Goal: Task Accomplishment & Management: Complete application form

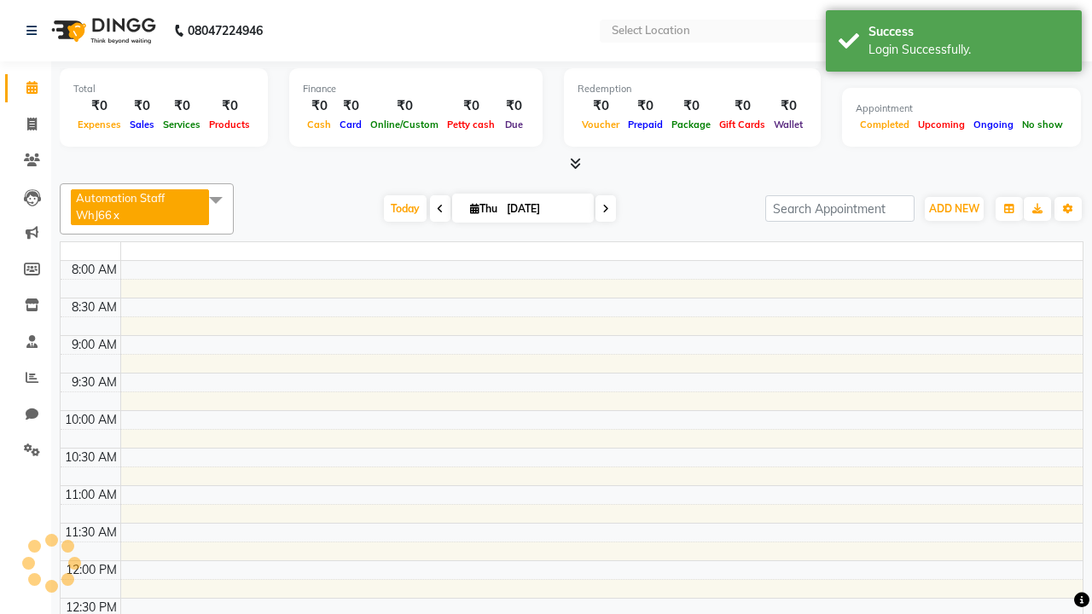
select select "en"
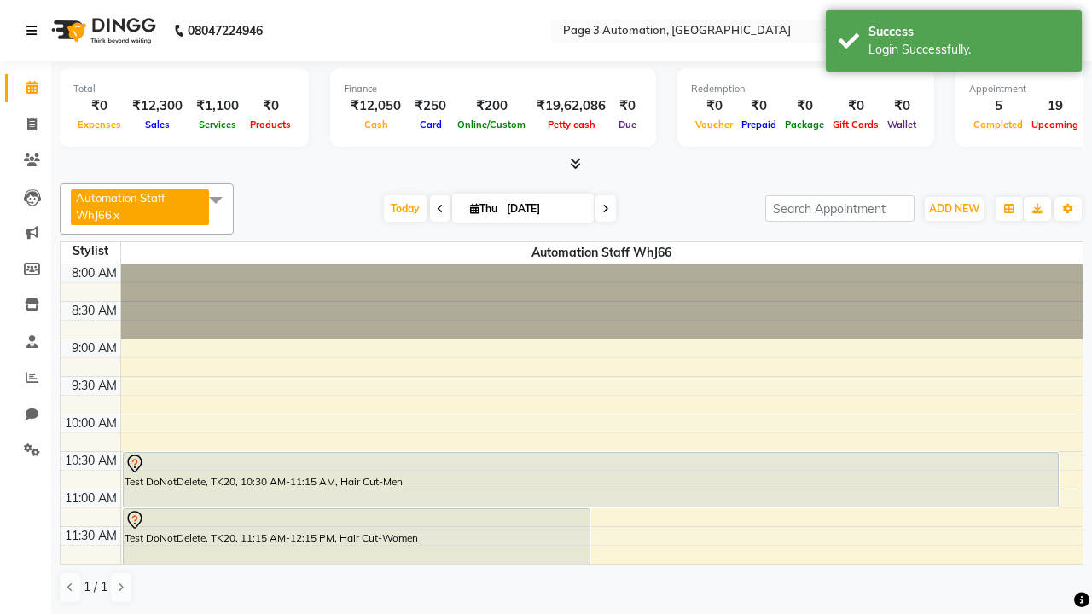
click at [35, 31] on icon at bounding box center [31, 31] width 10 height 12
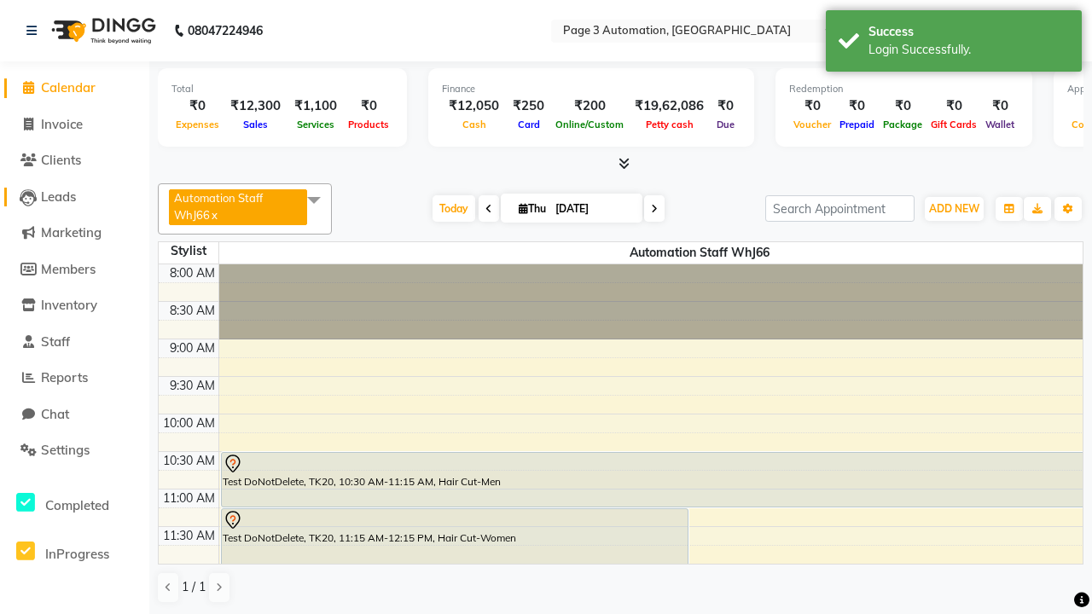
click at [74, 196] on span "Leads" at bounding box center [58, 196] width 35 height 16
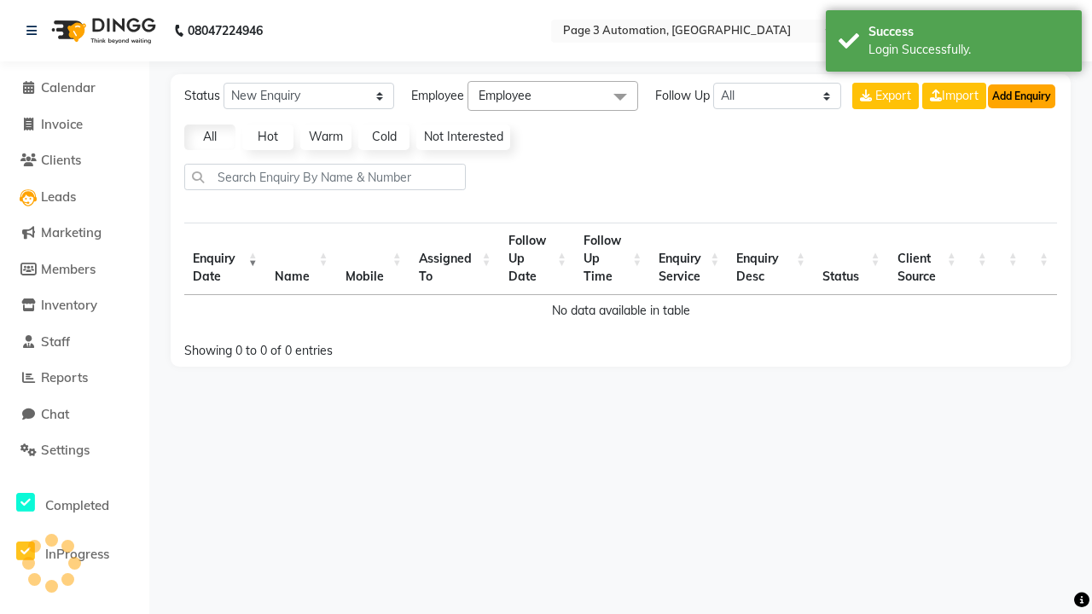
click at [1021, 96] on button "Add Enquiry" at bounding box center [1021, 96] width 67 height 24
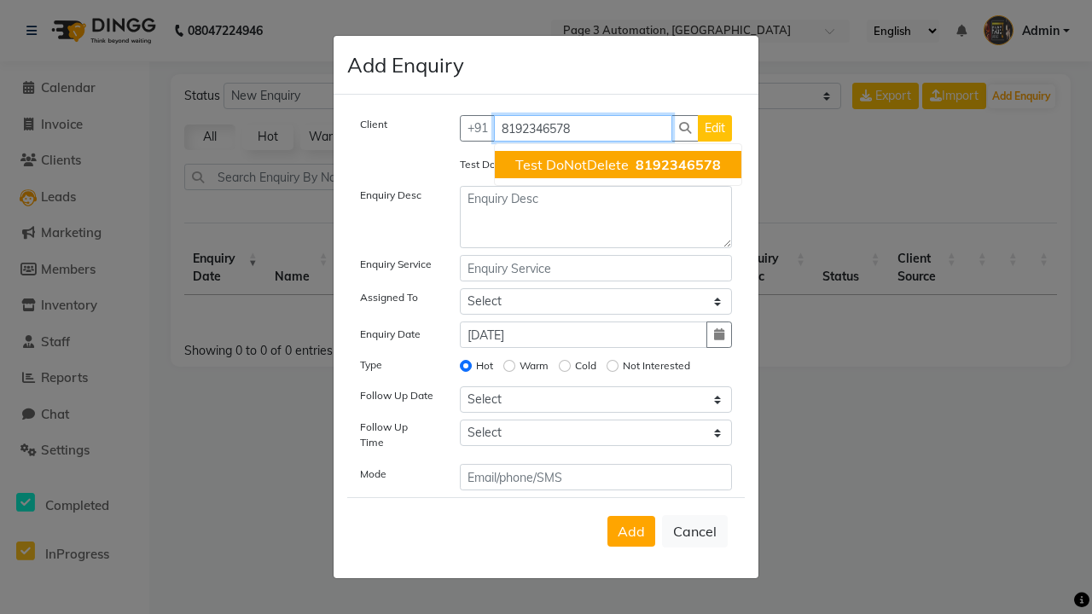
click at [617, 165] on span "Test DoNotDelete" at bounding box center [571, 164] width 113 height 17
type input "8192346578"
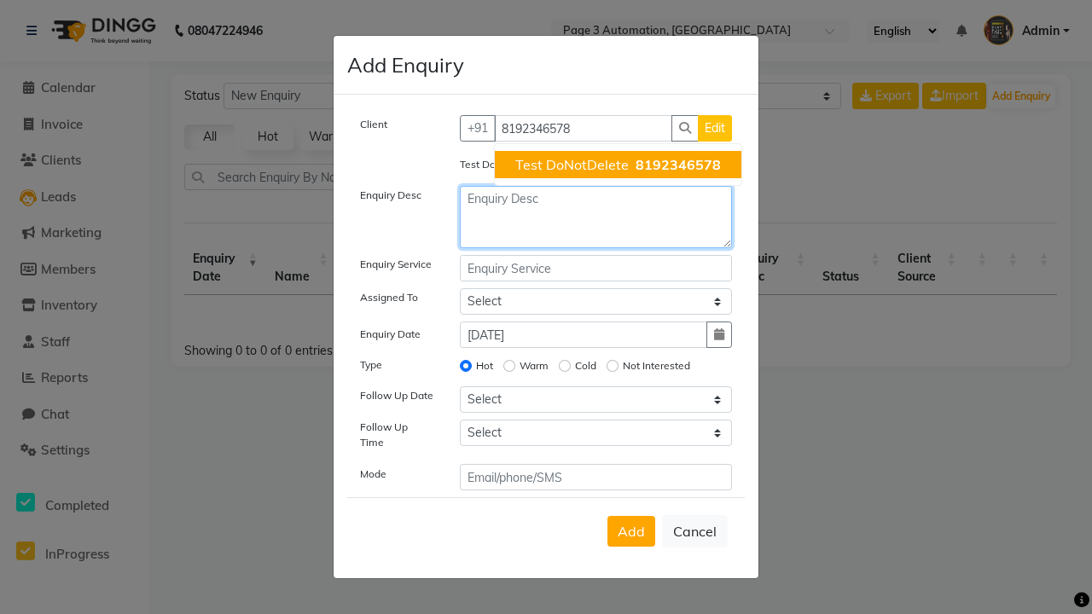
type textarea "Test Enquiry-8nUrJ"
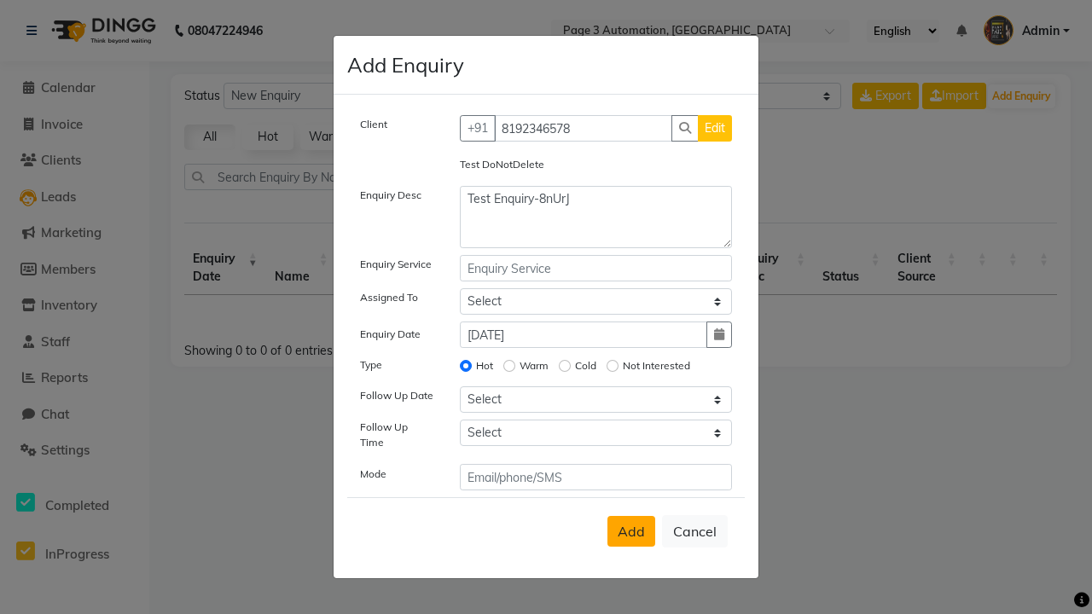
click at [631, 531] on span "Add" at bounding box center [630, 531] width 27 height 17
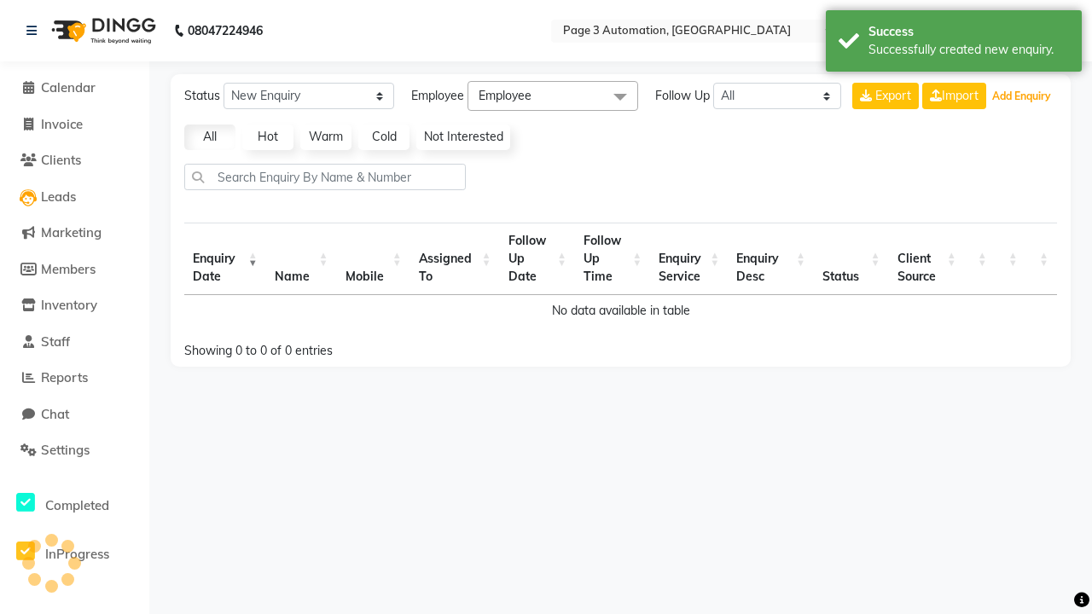
select select "10"
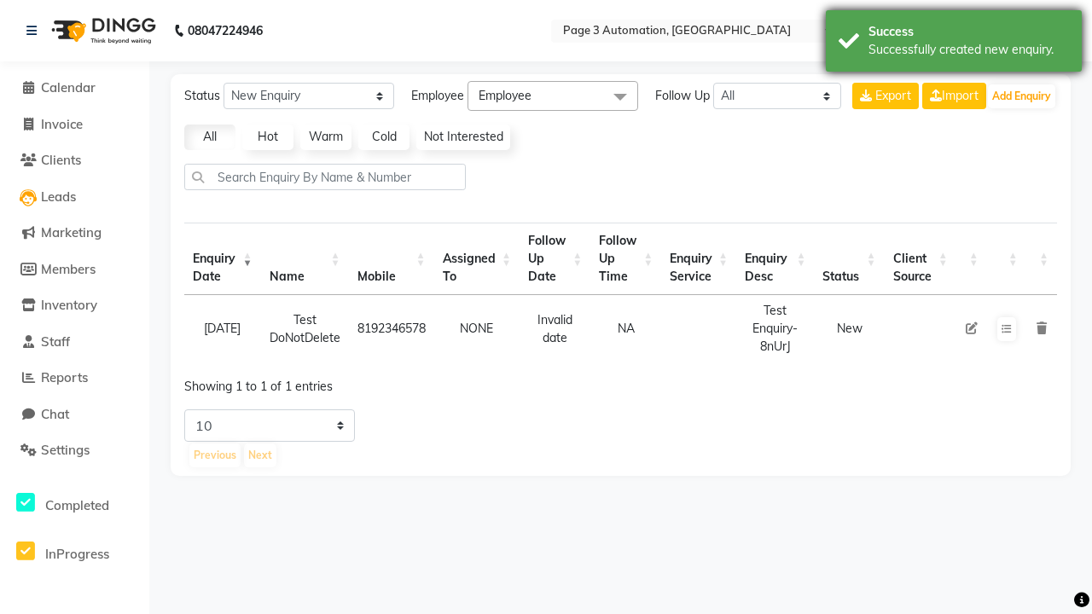
click at [953, 43] on div "Successfully created new enquiry." at bounding box center [968, 50] width 200 height 18
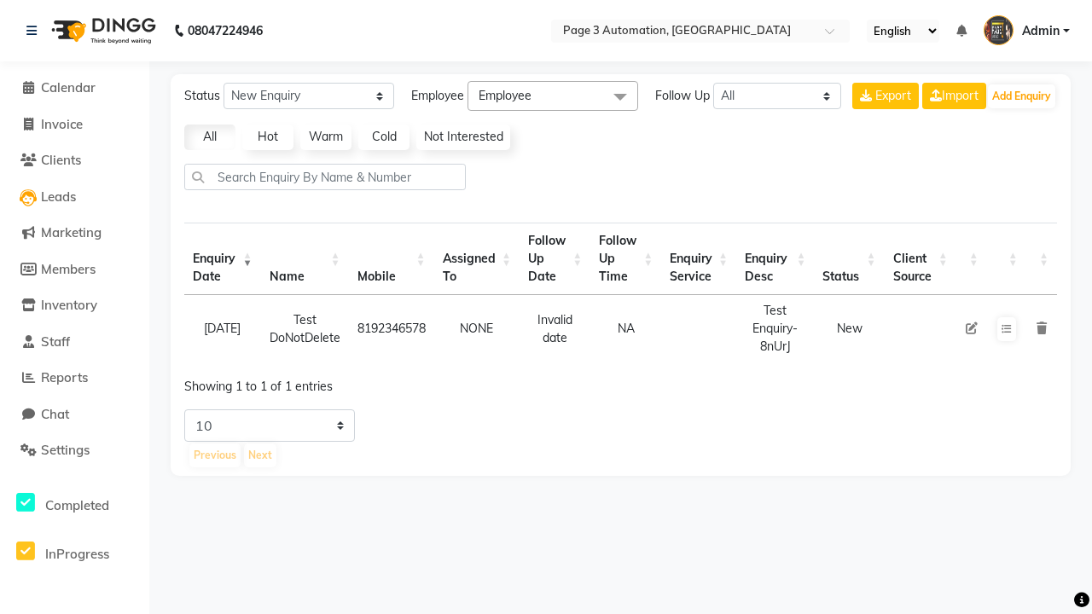
click at [971, 328] on icon at bounding box center [971, 328] width 12 height 12
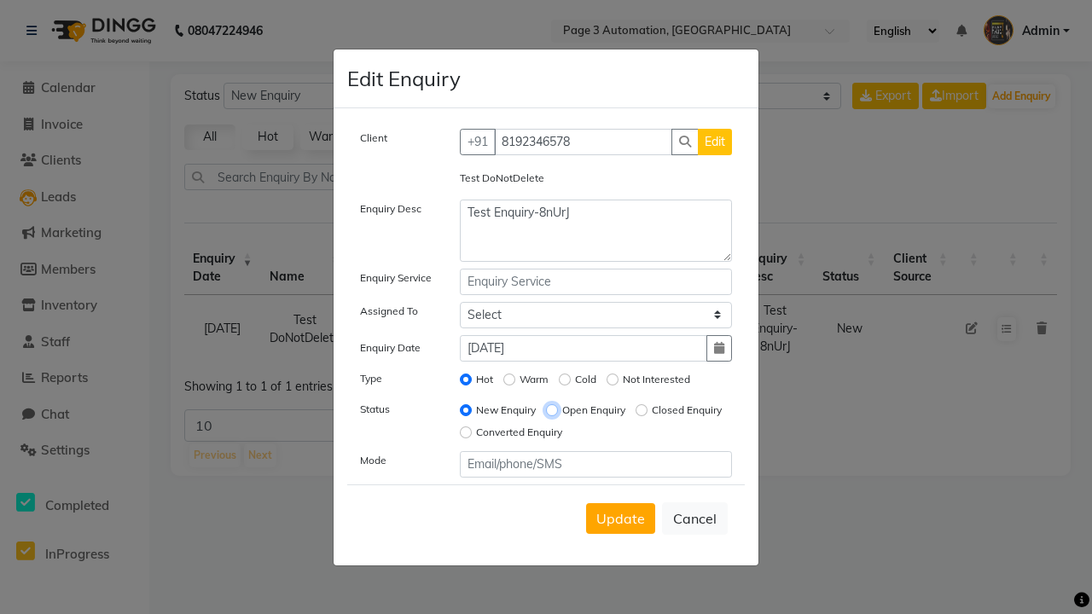
click at [551, 409] on input "Open Enquiry" at bounding box center [552, 410] width 12 height 12
radio input "true"
radio input "false"
click at [620, 518] on span "Update" at bounding box center [620, 518] width 49 height 17
select select
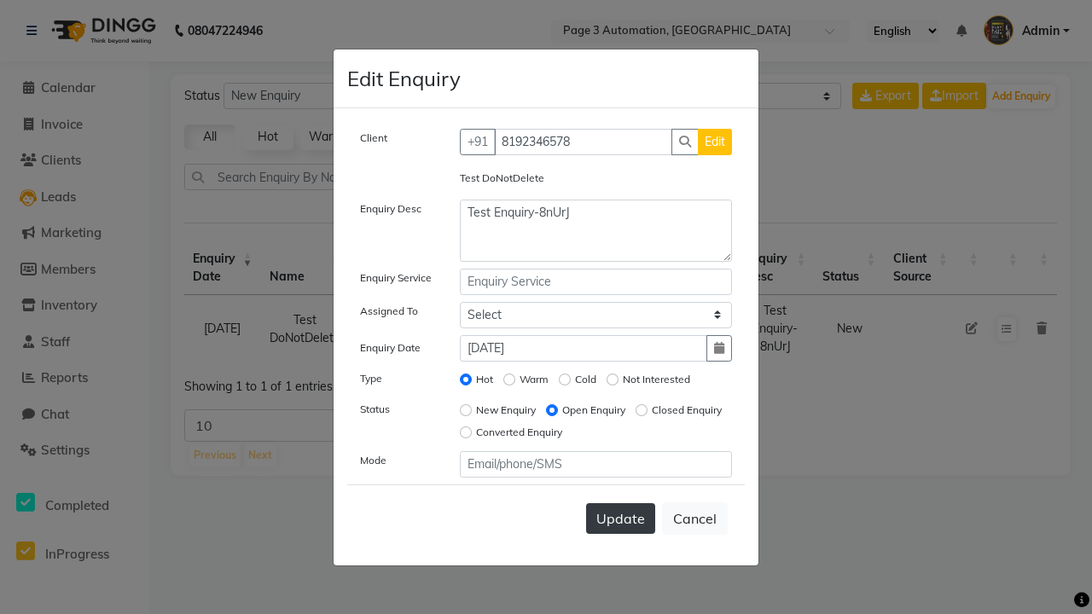
radio input "false"
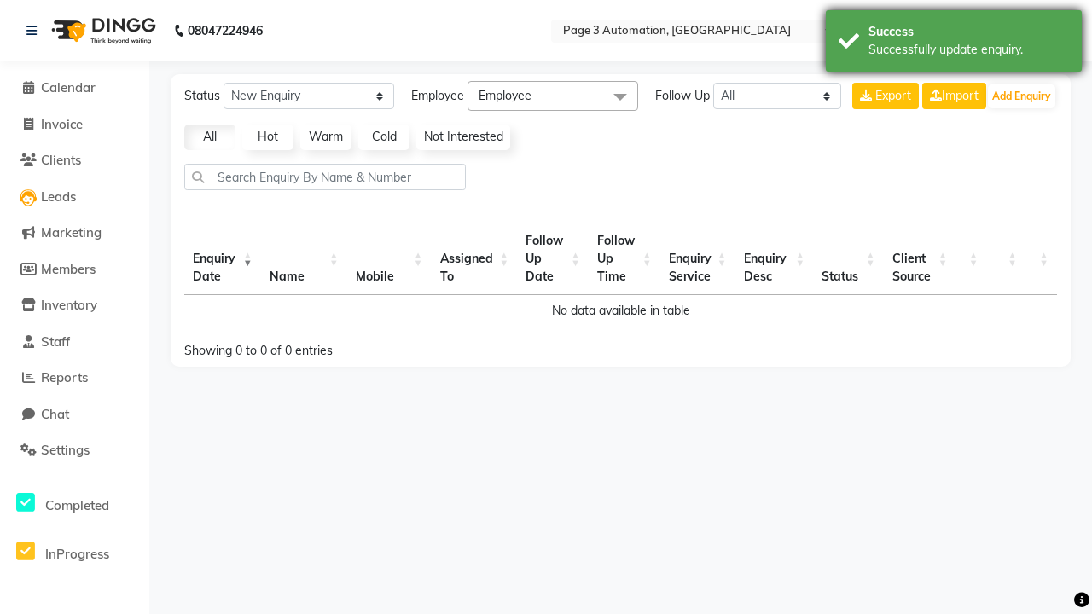
click at [953, 43] on div "Successfully update enquiry." at bounding box center [968, 50] width 200 height 18
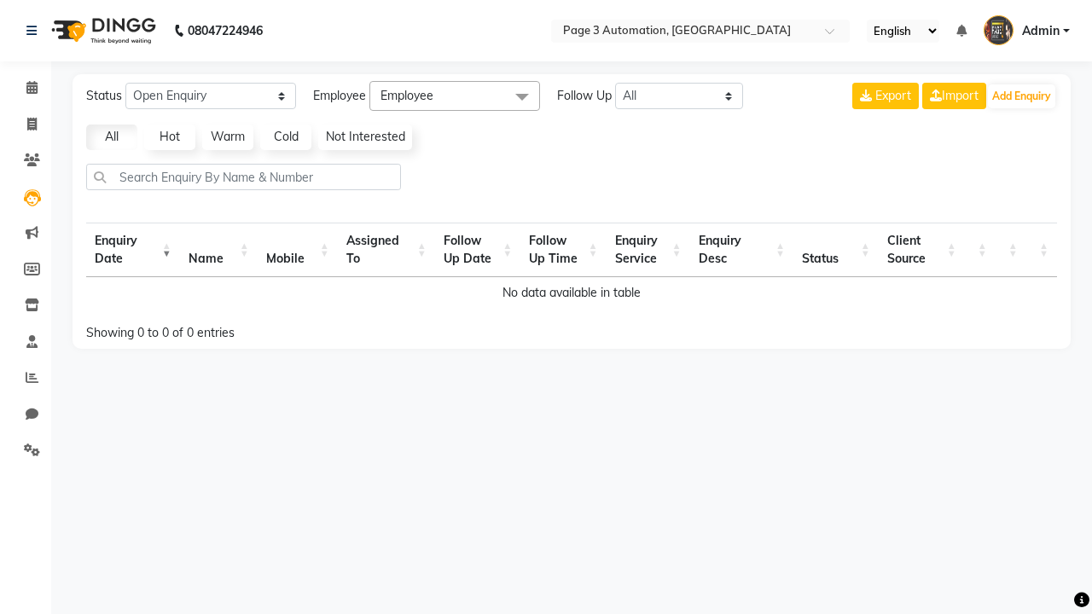
select select "Open"
select select "10"
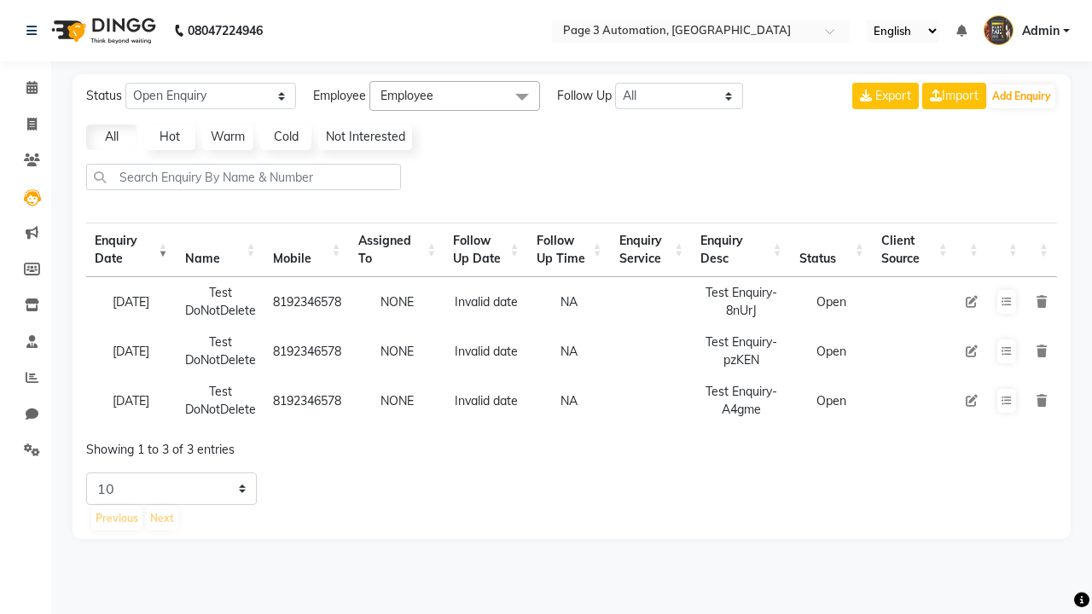
click at [1040, 301] on icon at bounding box center [1041, 302] width 10 height 12
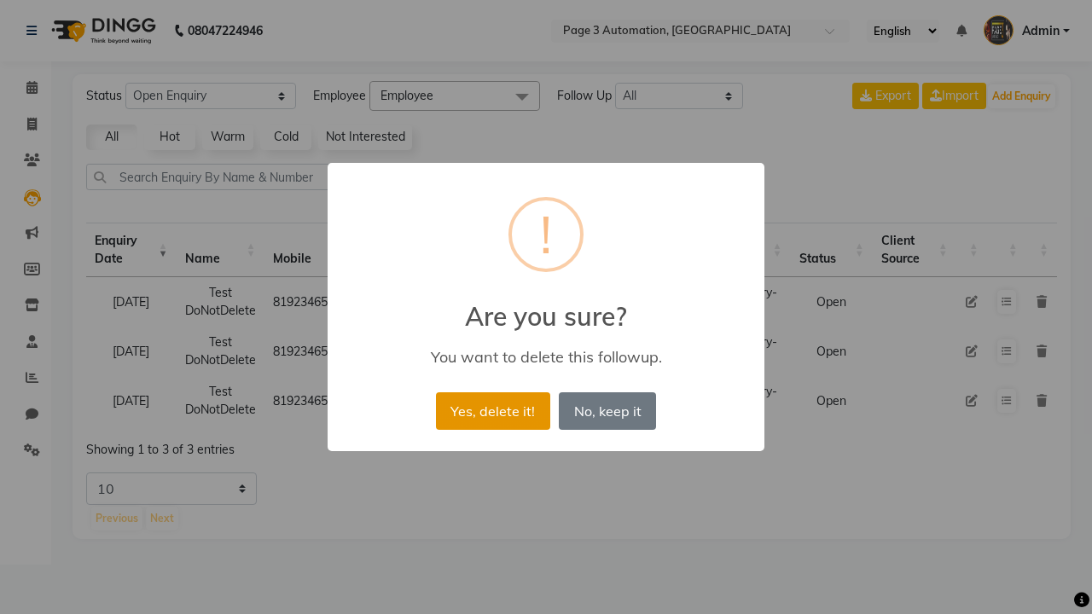
click at [492, 410] on button "Yes, delete it!" at bounding box center [493, 411] width 114 height 38
